Goal: Task Accomplishment & Management: Use online tool/utility

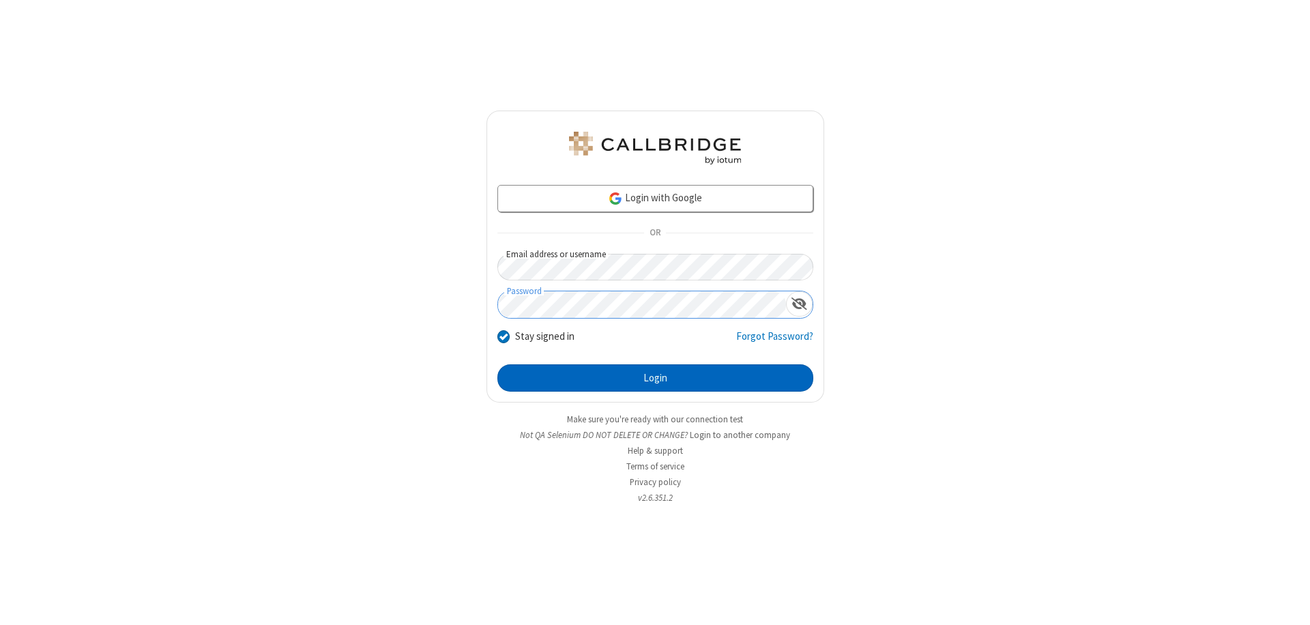
click at [655, 378] on button "Login" at bounding box center [655, 377] width 316 height 27
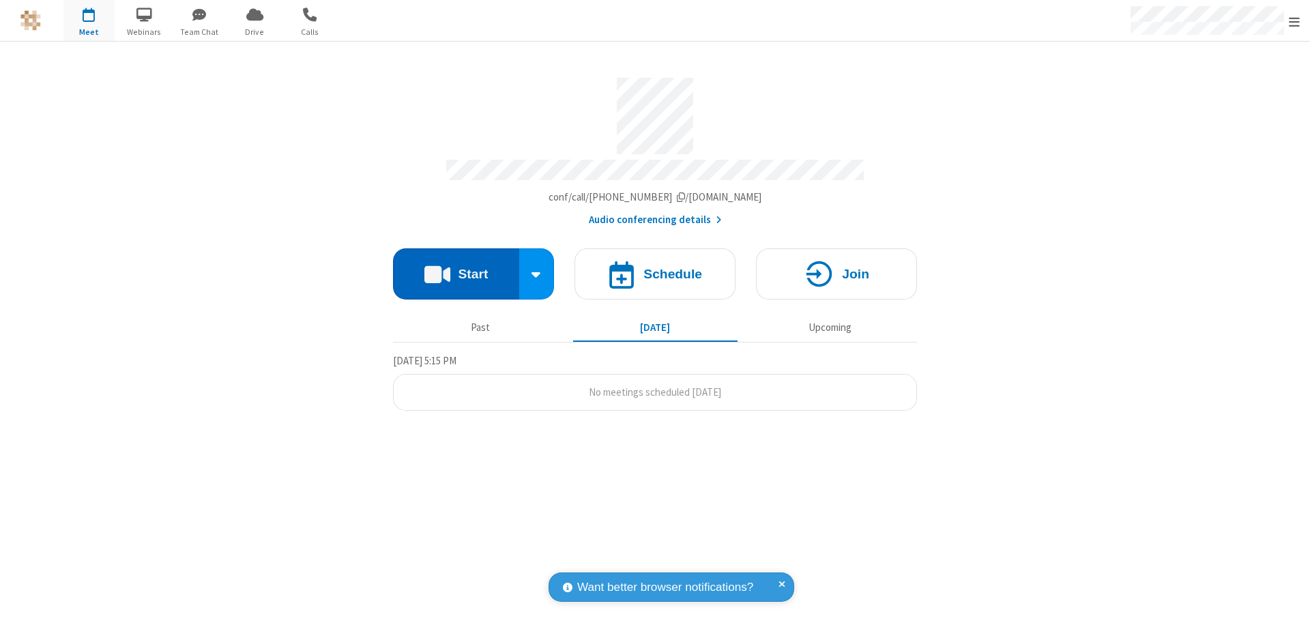
click at [456, 267] on button "Start" at bounding box center [456, 273] width 126 height 51
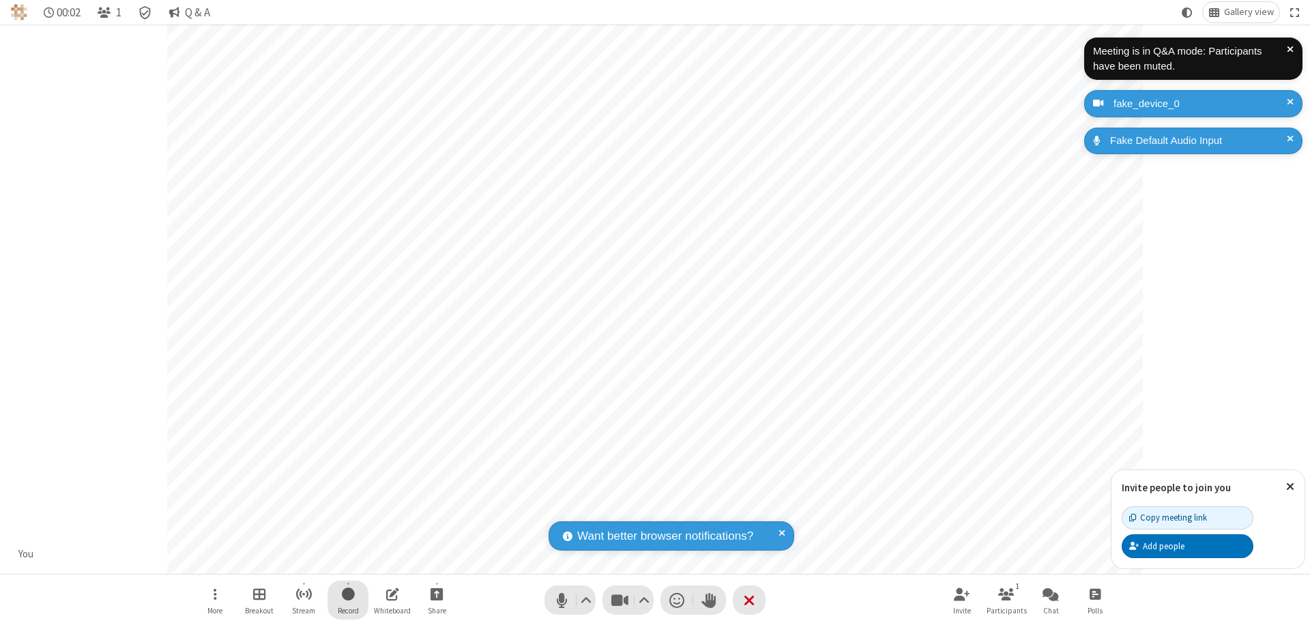
click at [348, 600] on span "Start recording" at bounding box center [348, 593] width 13 height 17
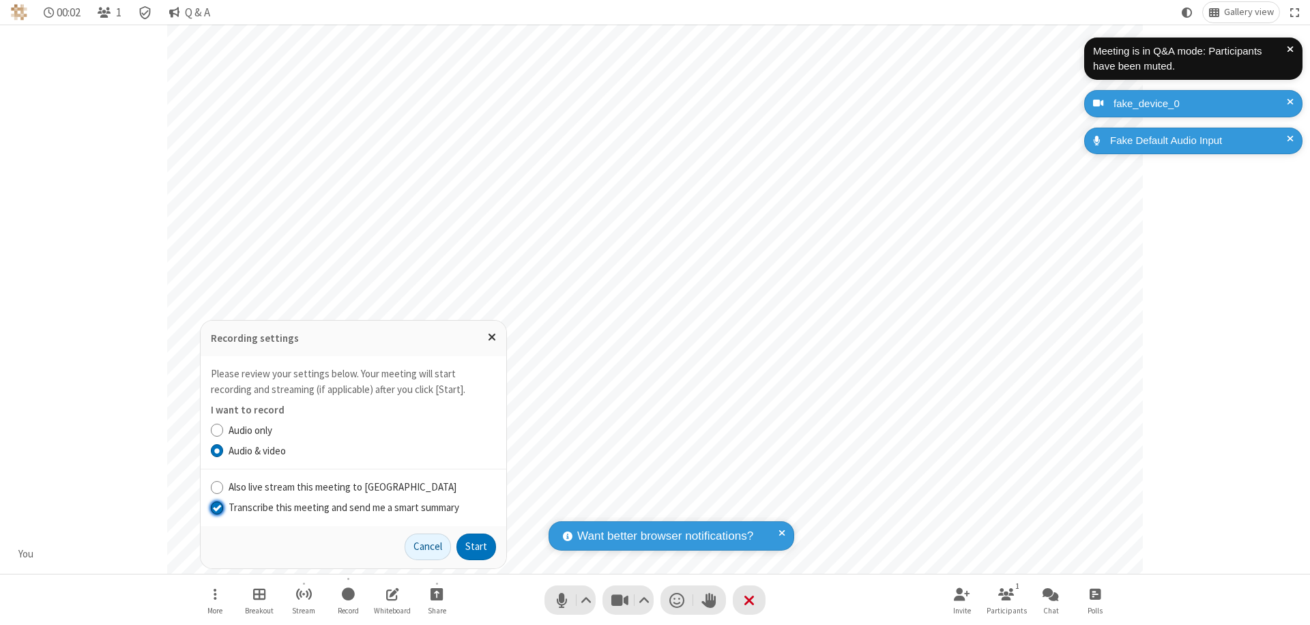
click at [216, 507] on input "Transcribe this meeting and send me a smart summary" at bounding box center [217, 507] width 13 height 14
click at [476, 547] on button "Start" at bounding box center [476, 547] width 40 height 27
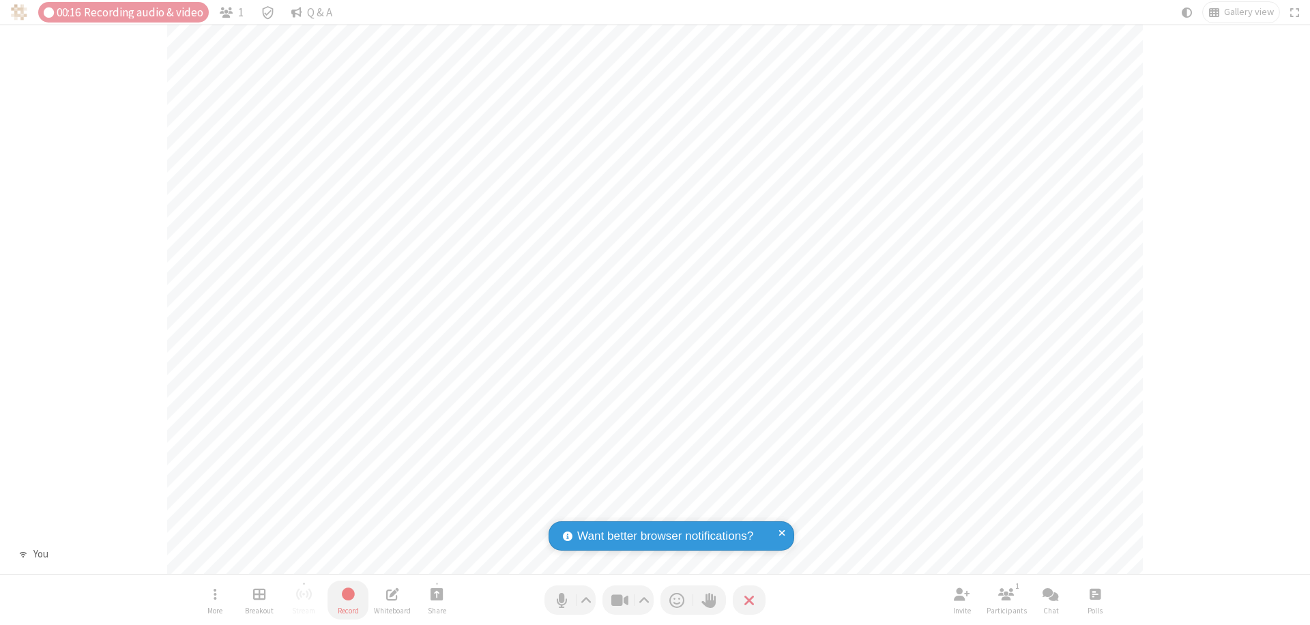
click at [348, 600] on span "Stop recording" at bounding box center [348, 593] width 16 height 17
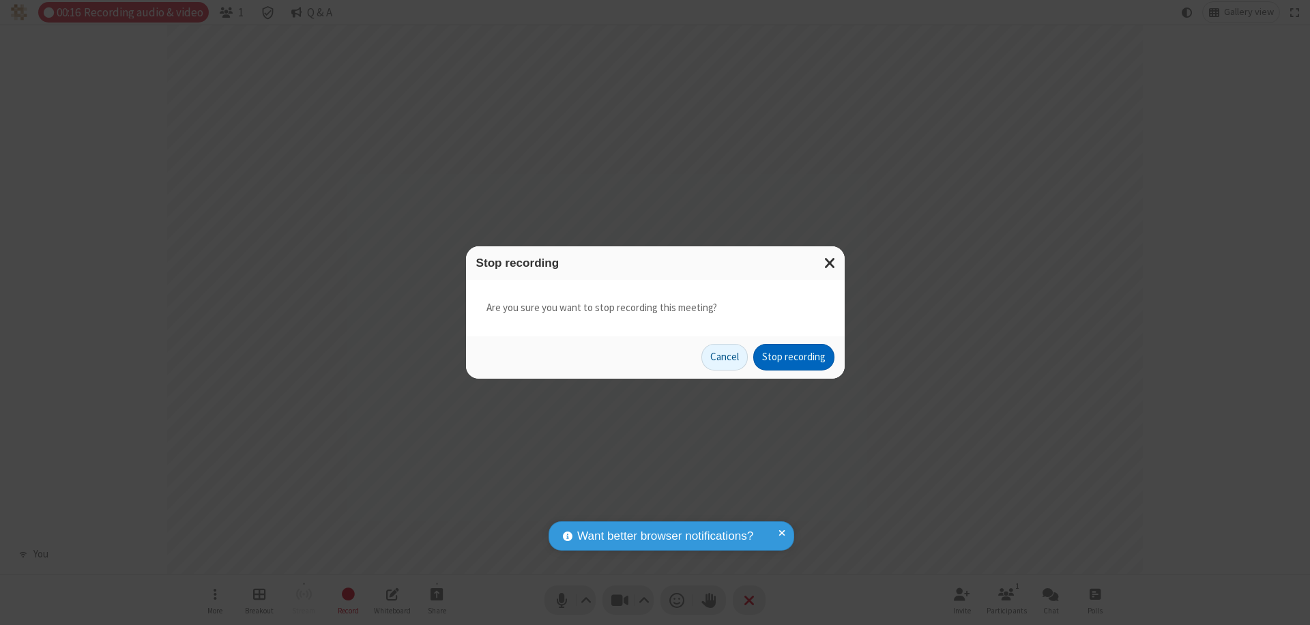
click at [794, 357] on button "Stop recording" at bounding box center [793, 357] width 81 height 27
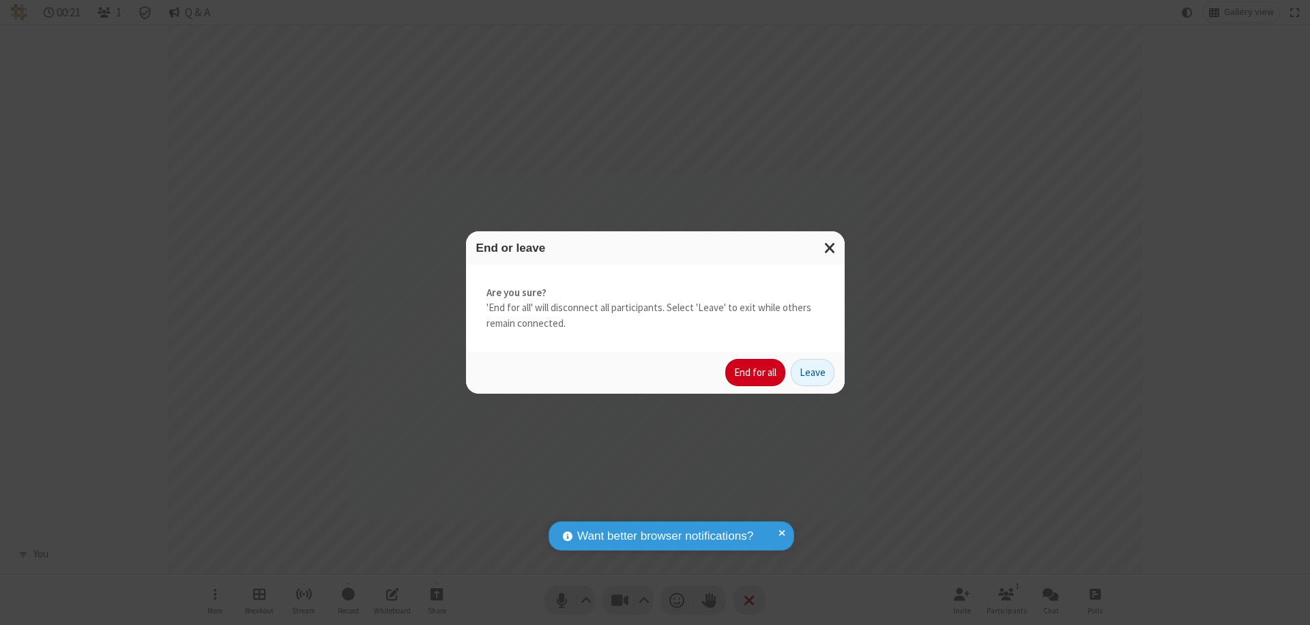
click at [756, 373] on button "End for all" at bounding box center [755, 372] width 60 height 27
